Goal: Download file/media

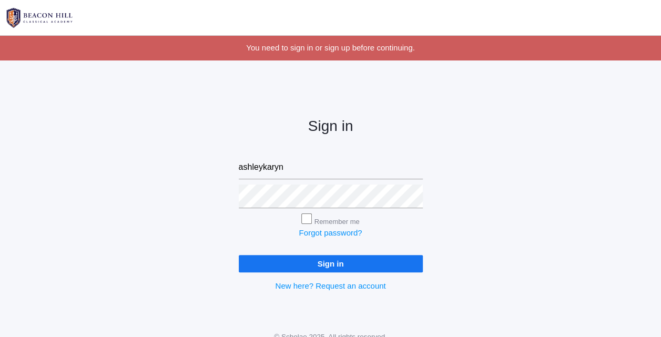
type input "ashleykaryne@yahoo.com"
click at [239, 255] on input "Sign in" at bounding box center [331, 263] width 184 height 17
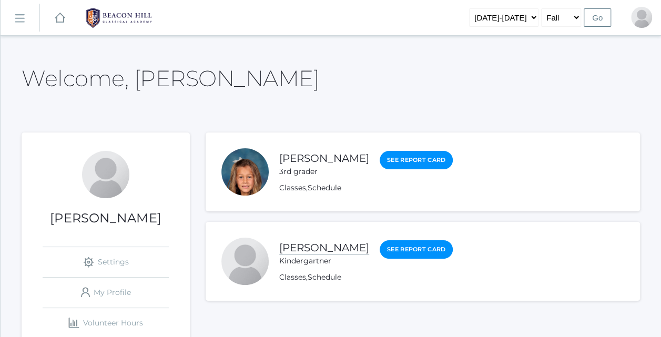
click at [348, 252] on link "[PERSON_NAME]" at bounding box center [324, 247] width 90 height 13
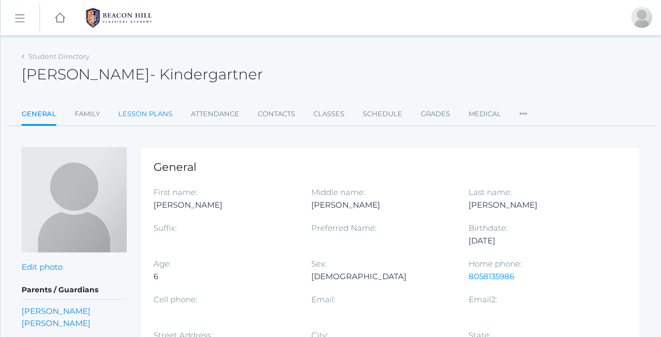
click at [163, 115] on link "Lesson Plans" at bounding box center [145, 114] width 54 height 21
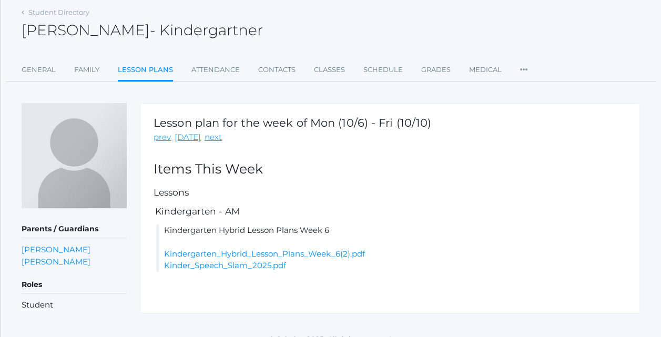
scroll to position [58, 0]
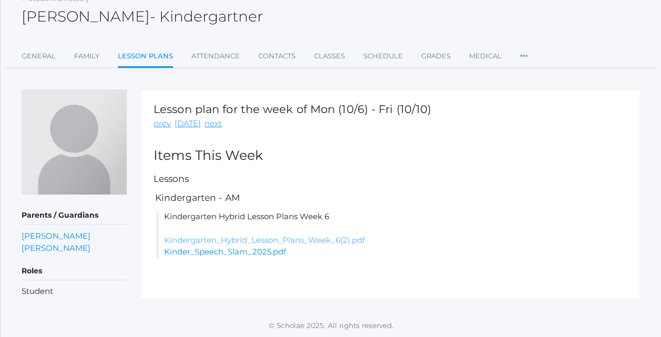
click at [339, 241] on link "Kindergarten_Hybrid_Lesson_Plans_Week_6(2).pdf" at bounding box center [264, 240] width 201 height 10
